Goal: Task Accomplishment & Management: Use online tool/utility

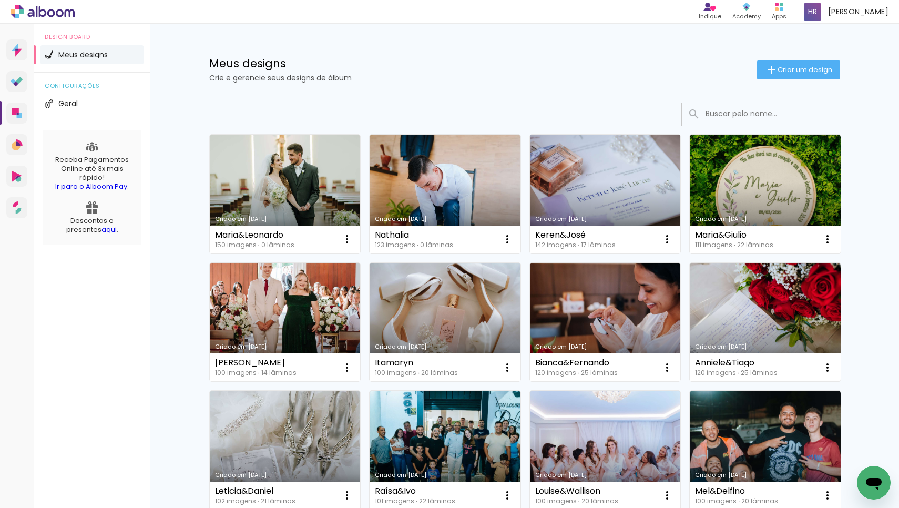
click at [603, 174] on link "Criado em [DATE]" at bounding box center [605, 194] width 151 height 119
